Goal: Check status: Check status

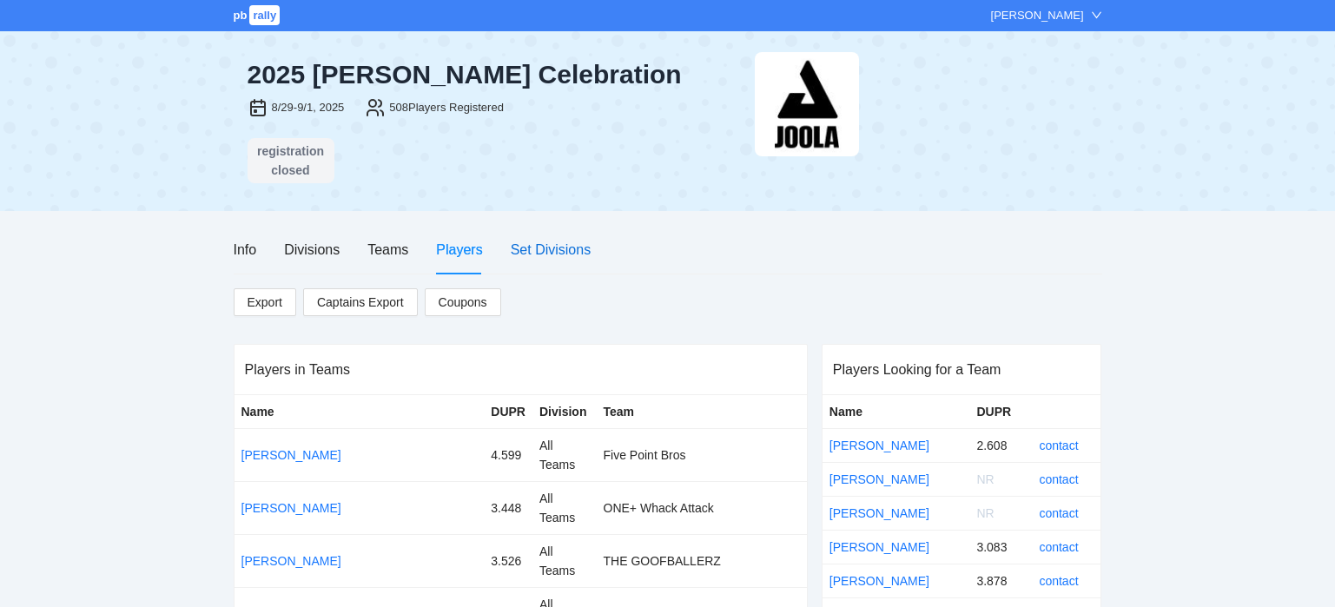
click at [529, 244] on div "Set Divisions" at bounding box center [551, 250] width 80 height 22
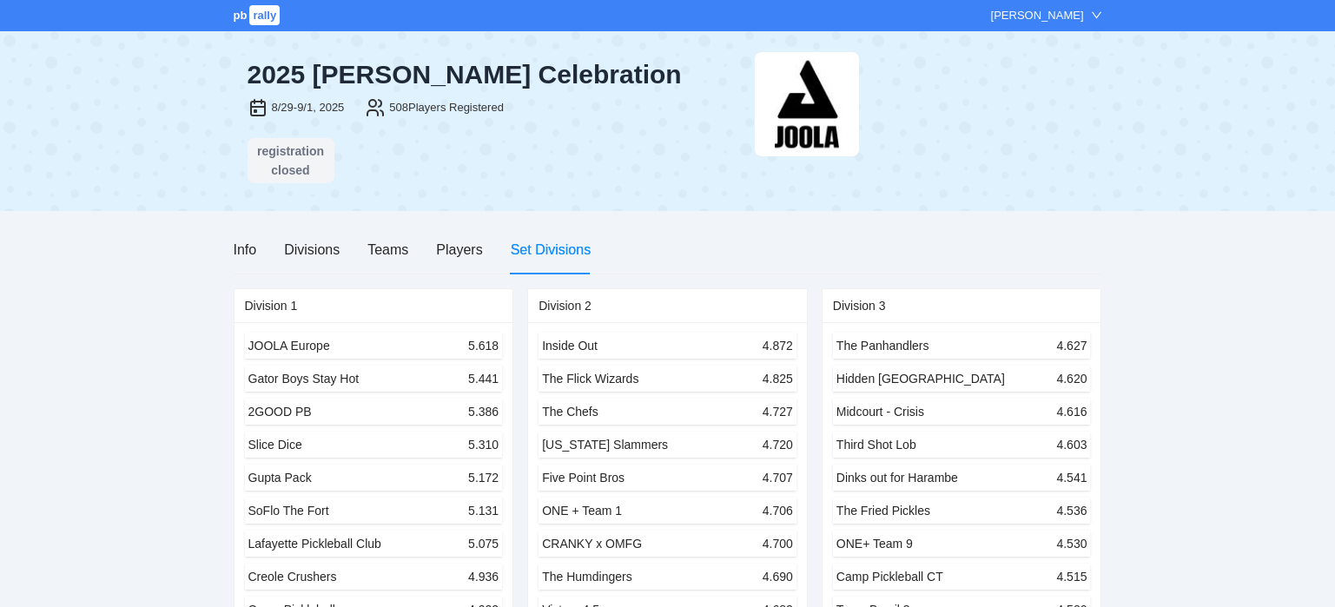
scroll to position [1283, 0]
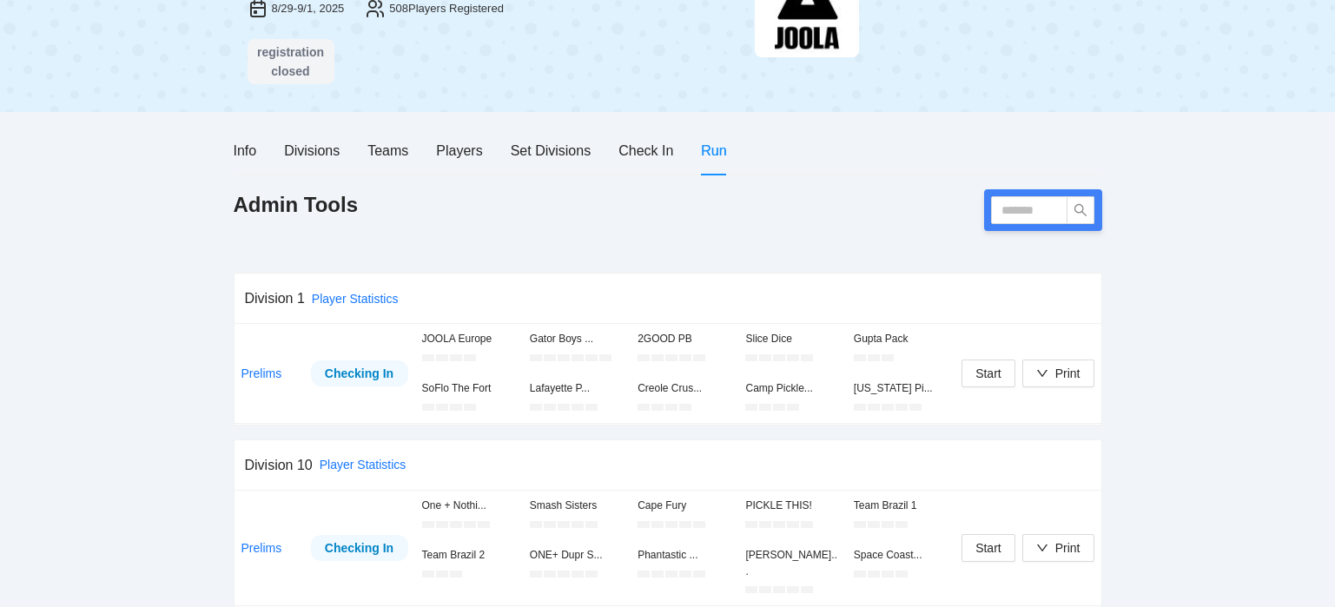
scroll to position [100, 0]
click at [1045, 375] on icon "down" at bounding box center [1042, 372] width 12 height 12
click at [1087, 468] on span "Refs Scorecards" at bounding box center [1076, 461] width 89 height 19
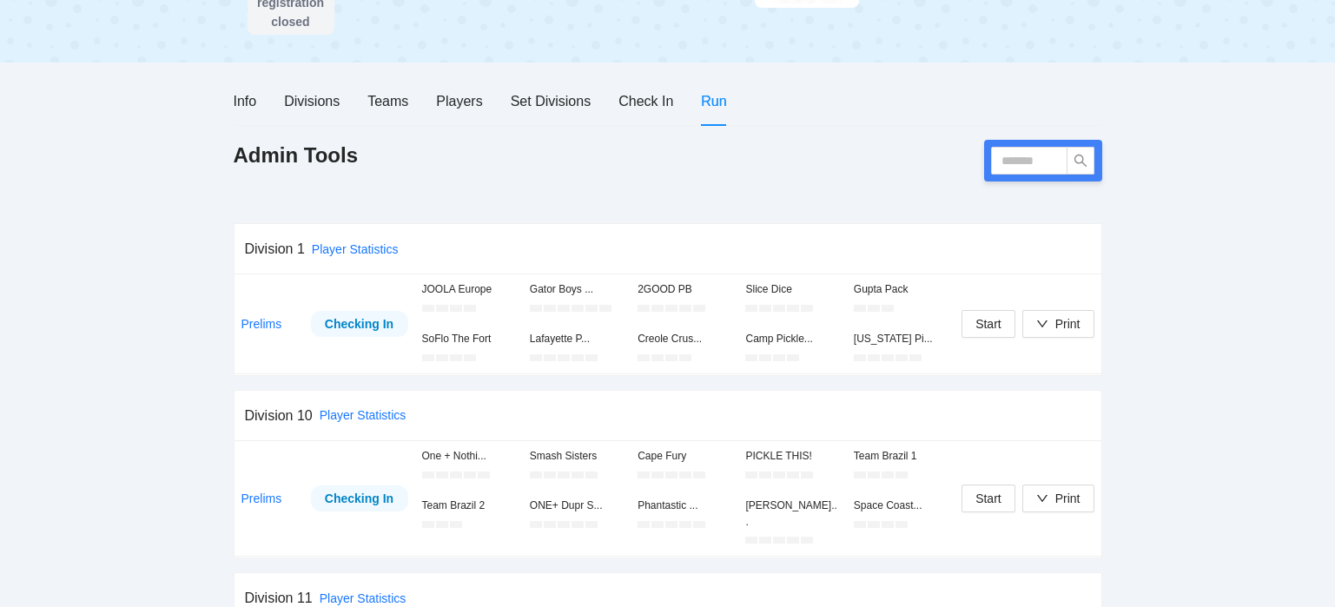
scroll to position [149, 0]
click at [1060, 320] on div "Print" at bounding box center [1067, 322] width 25 height 19
click at [1055, 390] on span "Scorecards" at bounding box center [1076, 384] width 89 height 19
click at [1032, 323] on button "Print" at bounding box center [1058, 323] width 72 height 28
click at [1045, 356] on span "Overview" at bounding box center [1076, 356] width 89 height 19
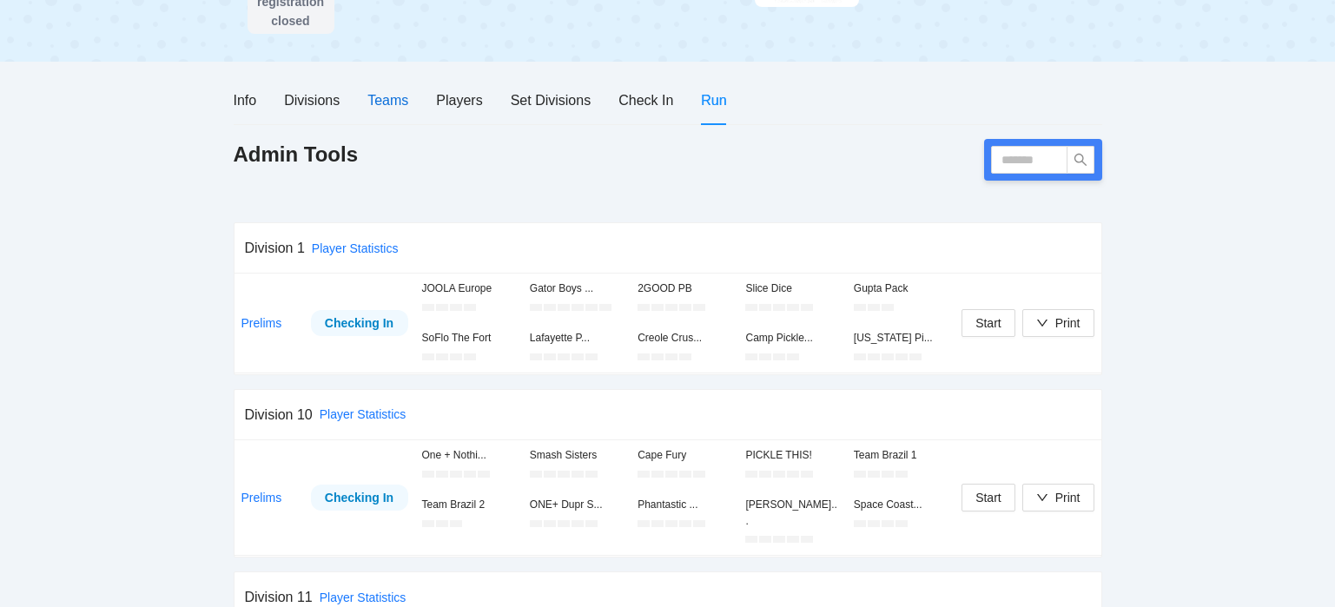
click at [387, 107] on div "Teams" at bounding box center [387, 100] width 41 height 22
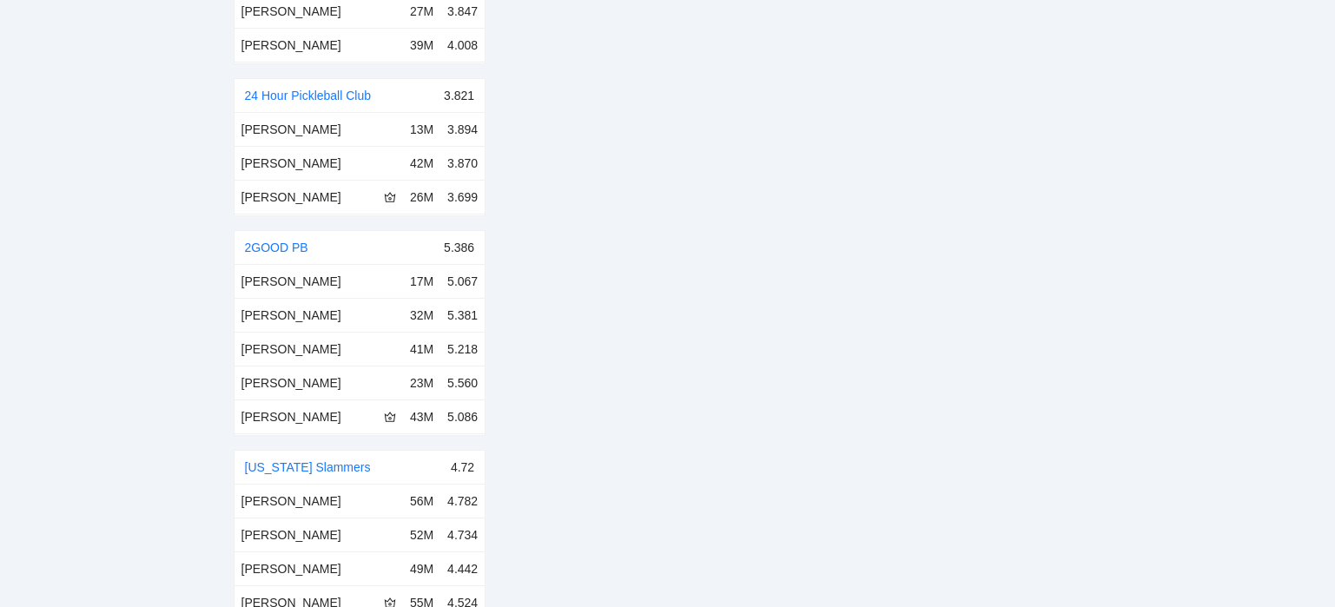
scroll to position [0, 0]
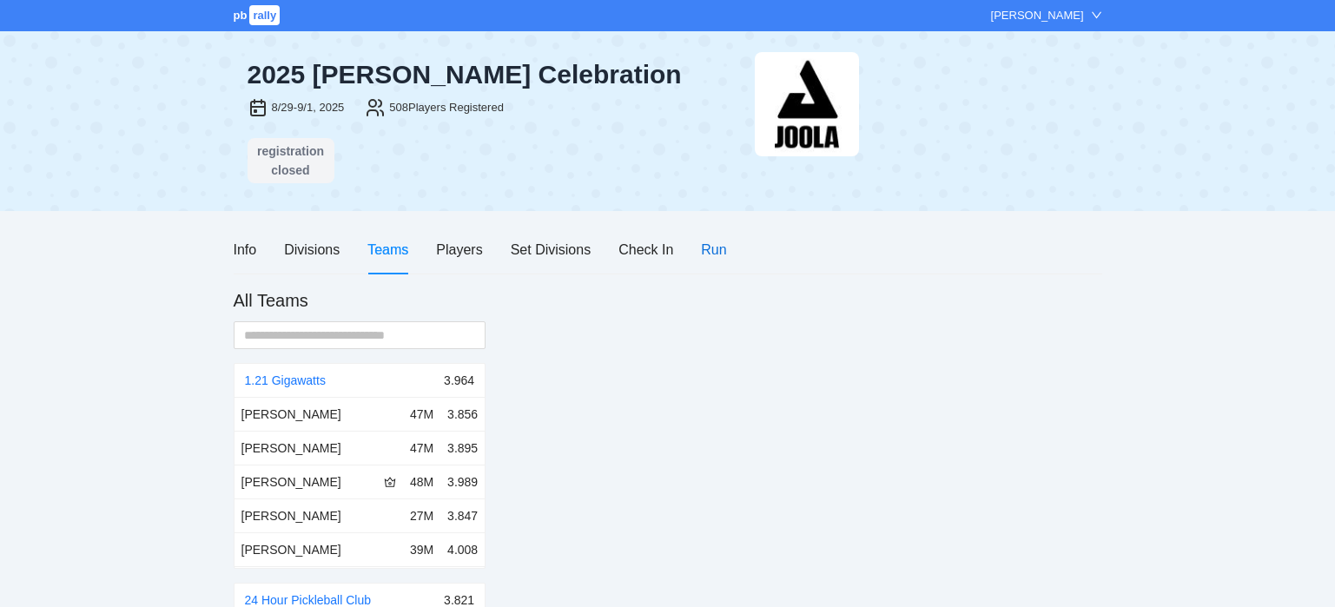
click at [701, 254] on div "Run" at bounding box center [713, 250] width 25 height 22
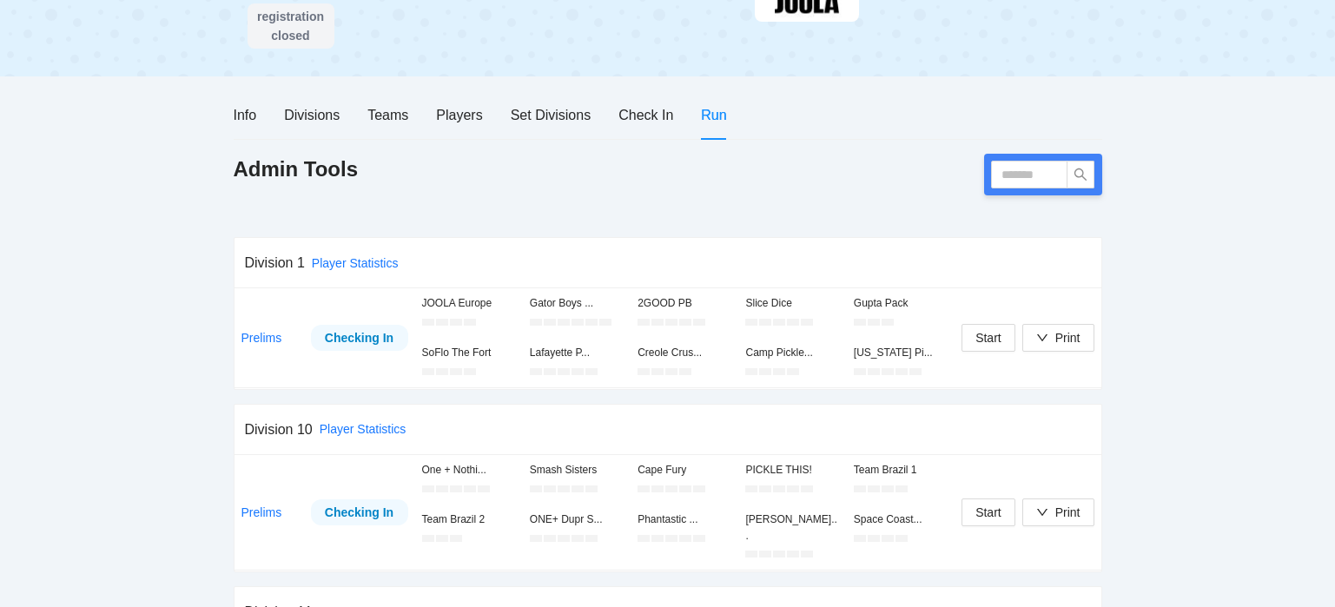
scroll to position [191, 0]
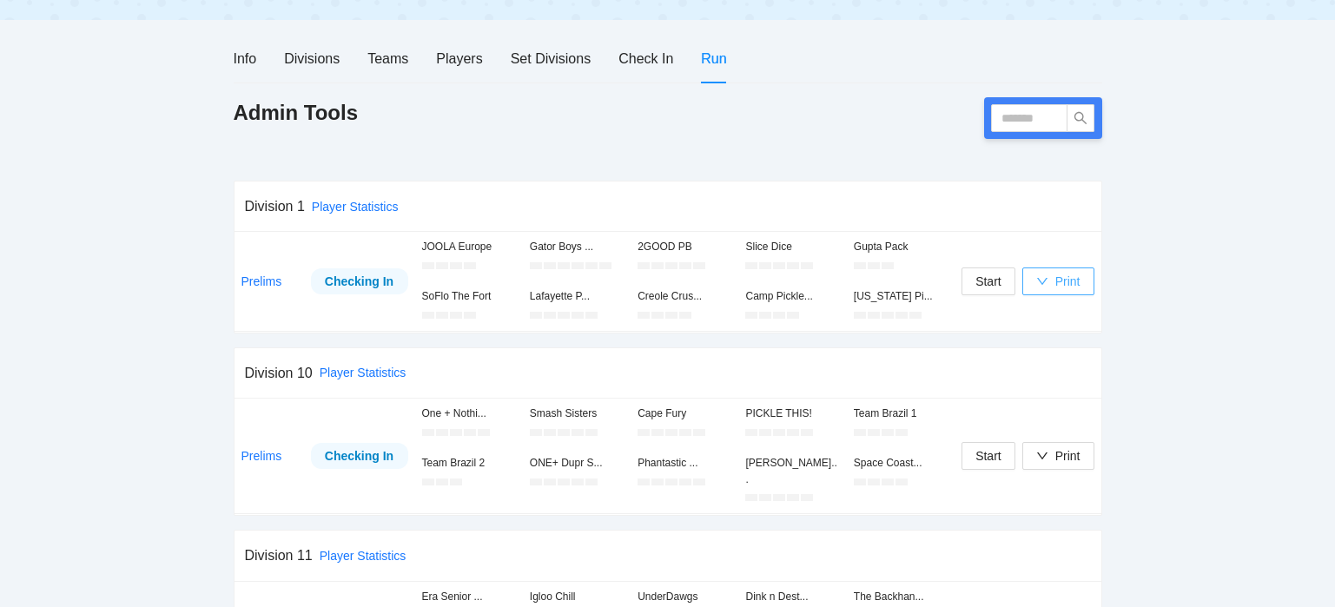
click at [1044, 280] on icon "down" at bounding box center [1042, 281] width 10 height 7
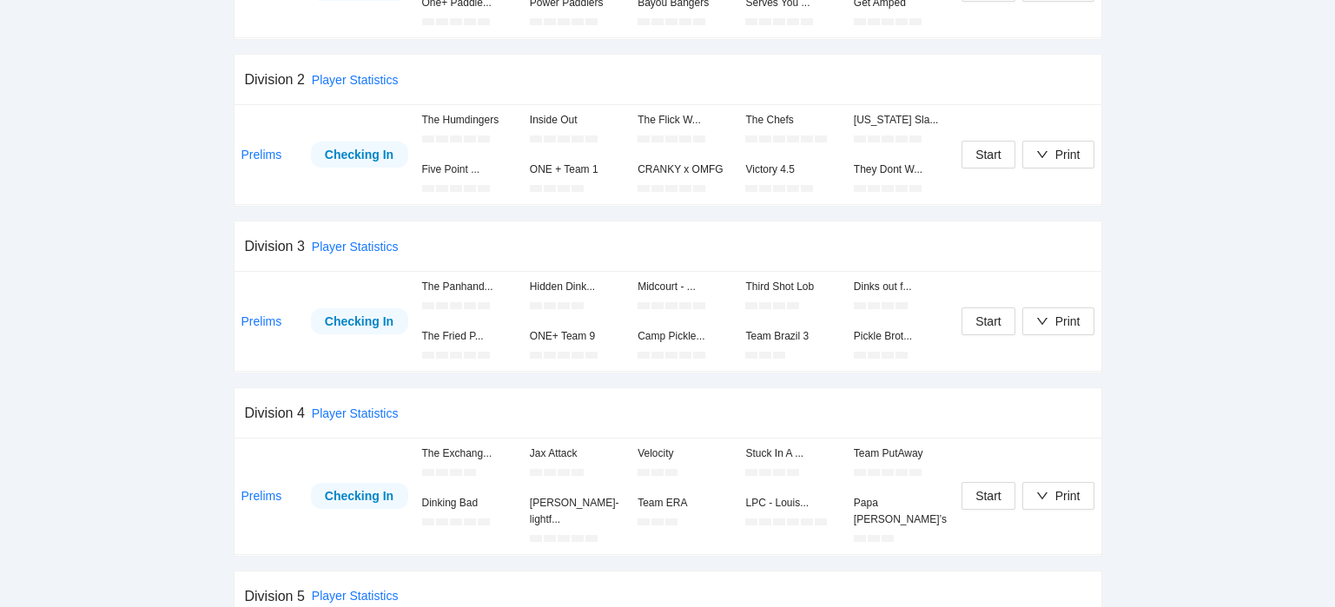
scroll to position [1611, 0]
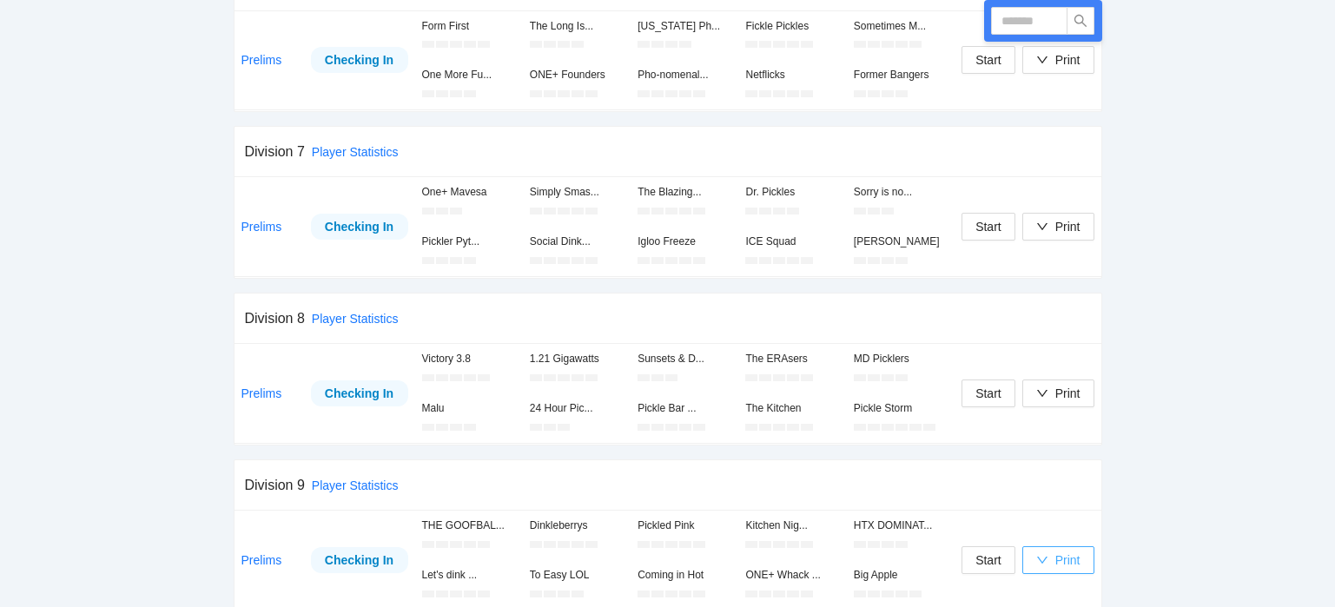
click at [1044, 554] on icon "down" at bounding box center [1042, 560] width 12 height 12
click at [1058, 439] on span "Overview" at bounding box center [1076, 435] width 89 height 19
